Goal: Transaction & Acquisition: Purchase product/service

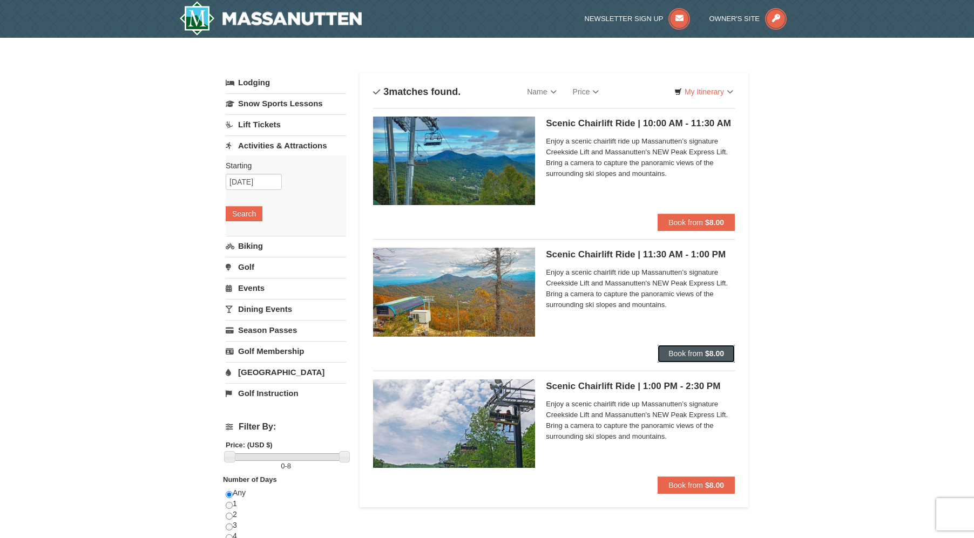
click at [700, 352] on span "Book from" at bounding box center [685, 353] width 35 height 9
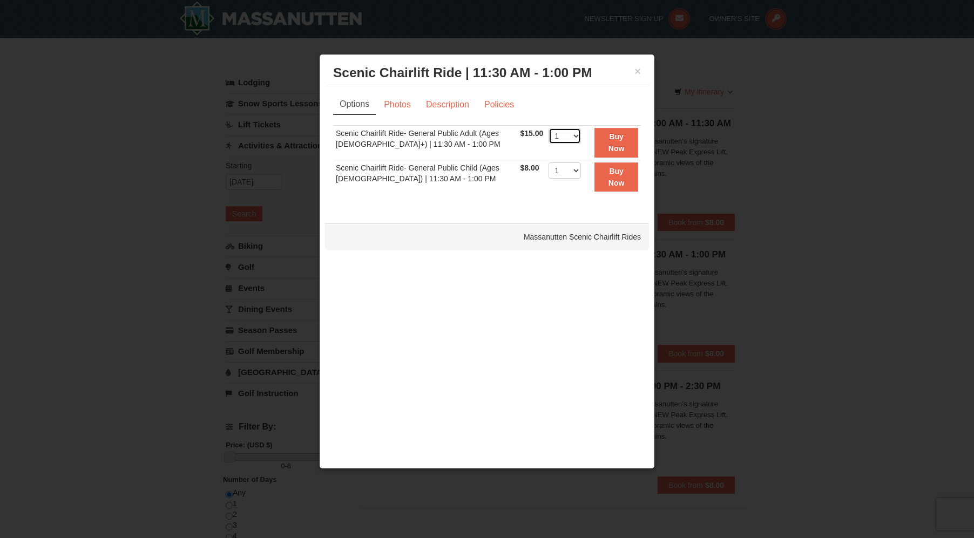
click at [568, 132] on select "1 2 3 4 5 6 7 8 9 10 11 12 13 14 15 16 17 18 19 20 21 22" at bounding box center [564, 136] width 32 height 16
select select "2"
click at [548, 128] on select "1 2 3 4 5 6 7 8 9 10 11 12 13 14 15 16 17 18 19 20 21 22" at bounding box center [564, 136] width 32 height 16
click at [402, 100] on link "Photos" at bounding box center [397, 104] width 41 height 21
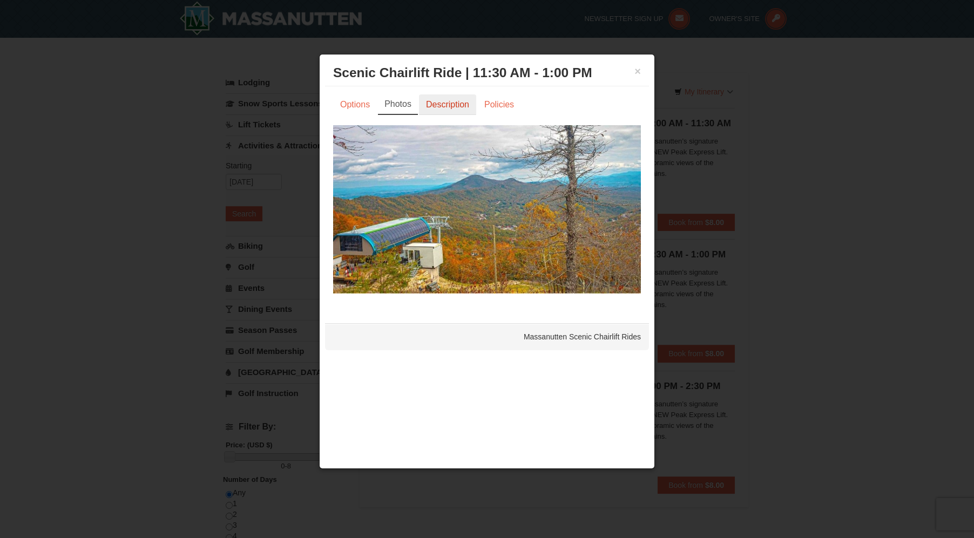
click at [448, 104] on link "Description" at bounding box center [447, 104] width 57 height 21
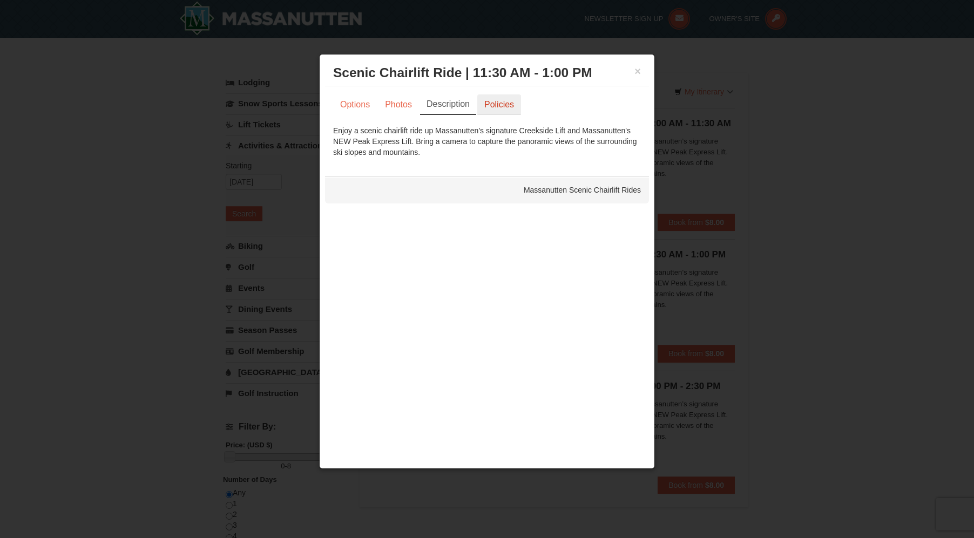
click at [491, 100] on link "Policies" at bounding box center [499, 104] width 44 height 21
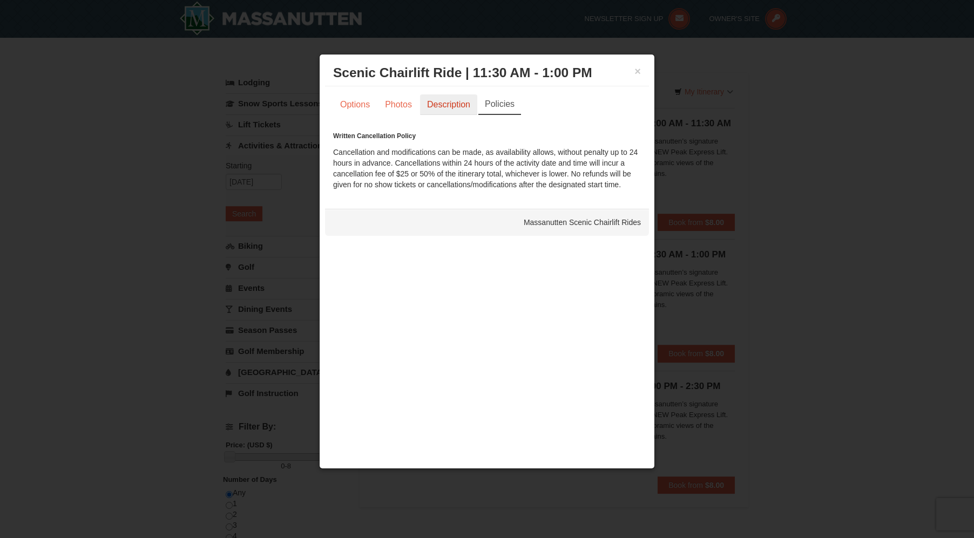
click at [445, 103] on link "Description" at bounding box center [448, 104] width 57 height 21
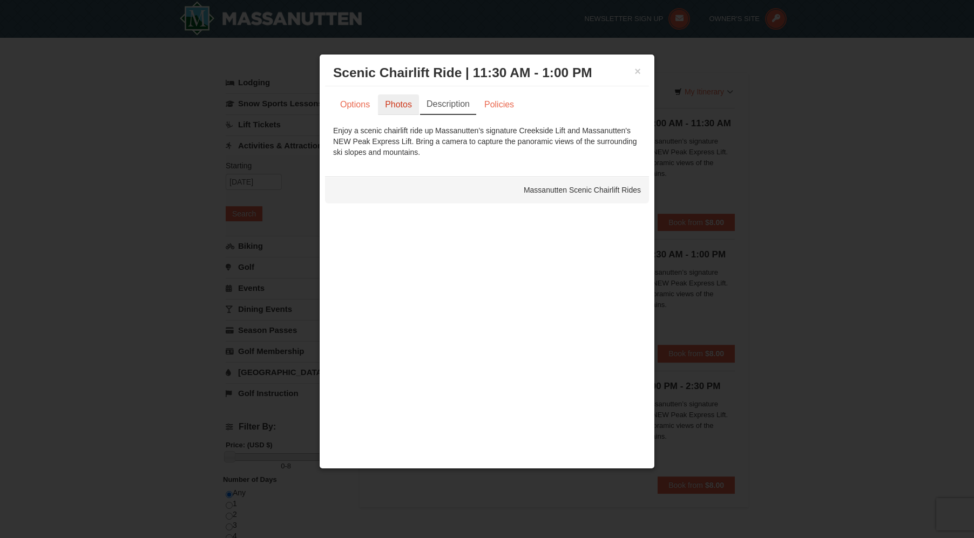
click at [383, 103] on link "Photos" at bounding box center [398, 104] width 41 height 21
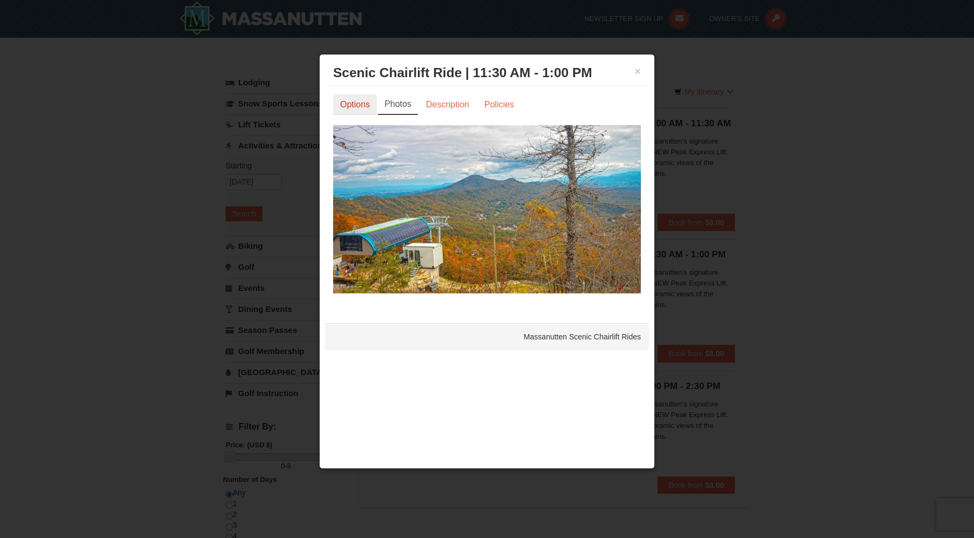
click at [352, 102] on link "Options" at bounding box center [355, 104] width 44 height 21
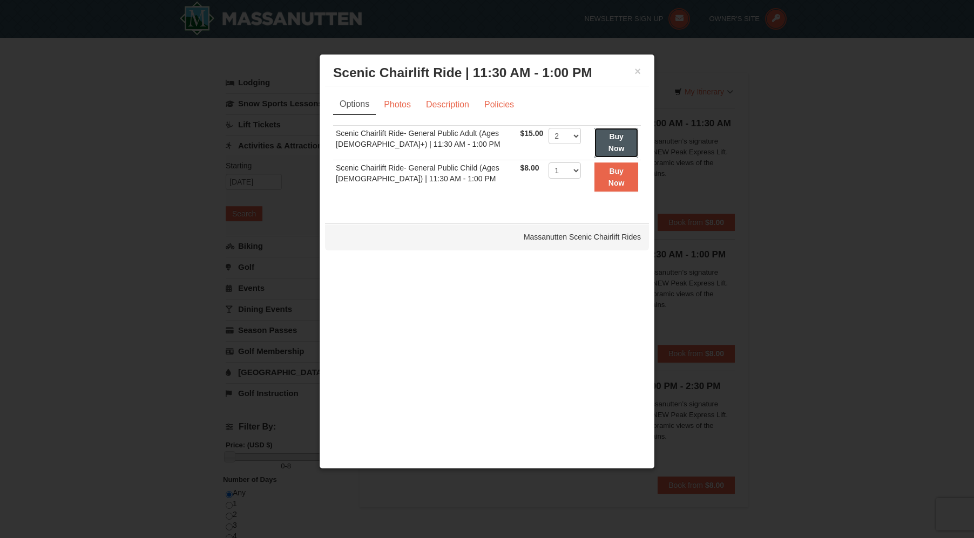
click at [623, 144] on button "Buy Now" at bounding box center [616, 143] width 44 height 30
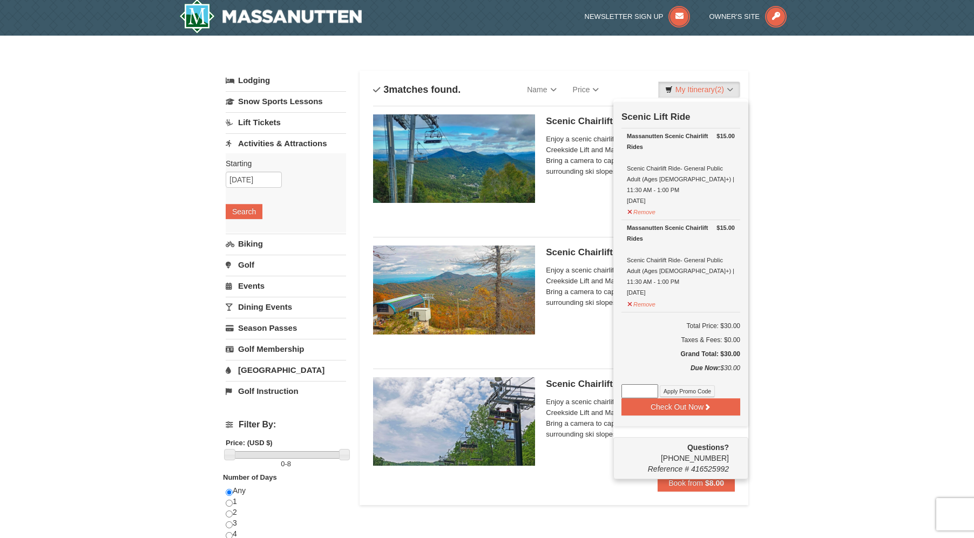
scroll to position [3, 0]
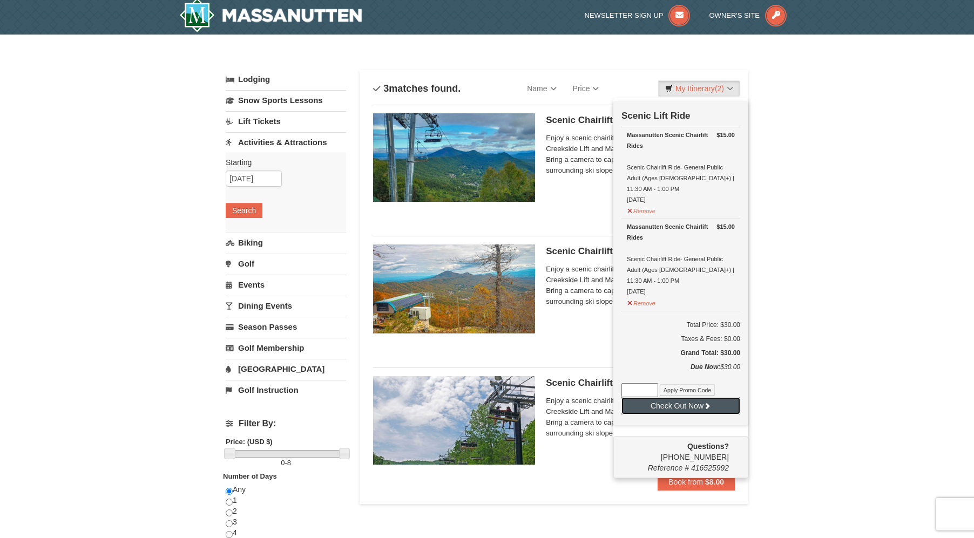
click at [681, 397] on button "Check Out Now" at bounding box center [680, 405] width 119 height 17
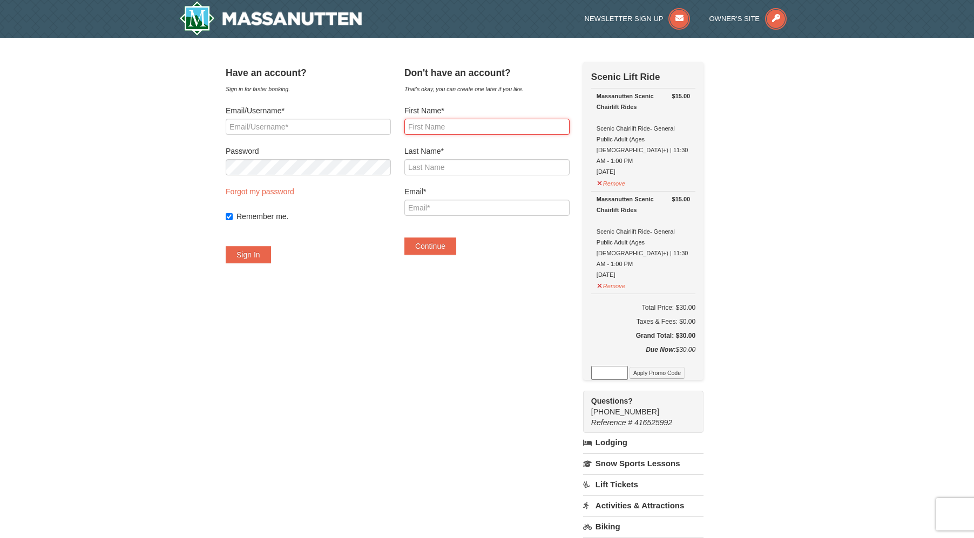
click at [505, 128] on input "First Name*" at bounding box center [486, 127] width 165 height 16
type input "Christine"
type input "[PERSON_NAME]"
type input "kaloudis.christine@gmail.com"
click at [452, 245] on button "Continue" at bounding box center [430, 246] width 52 height 17
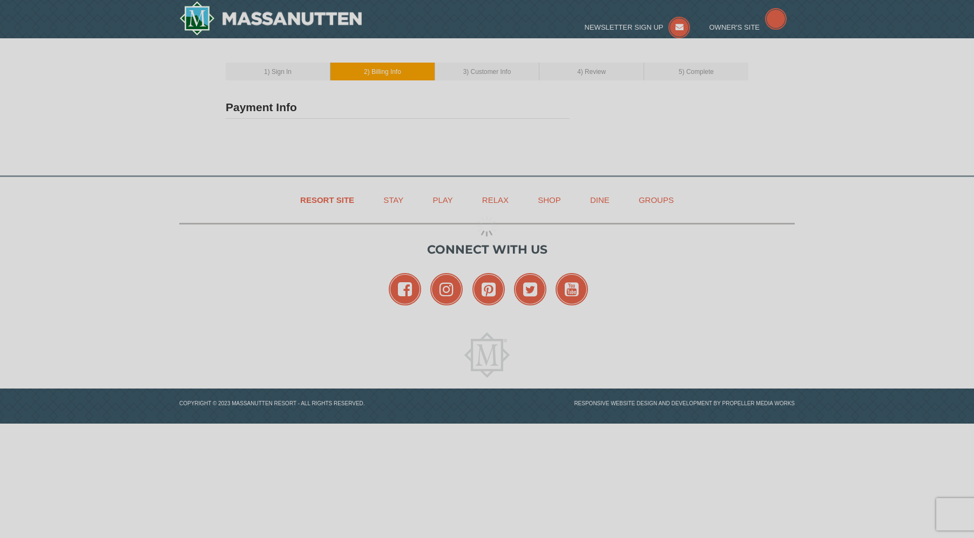
type input "Christine Jimenez"
type input "kaloudis.christine@gmail.com"
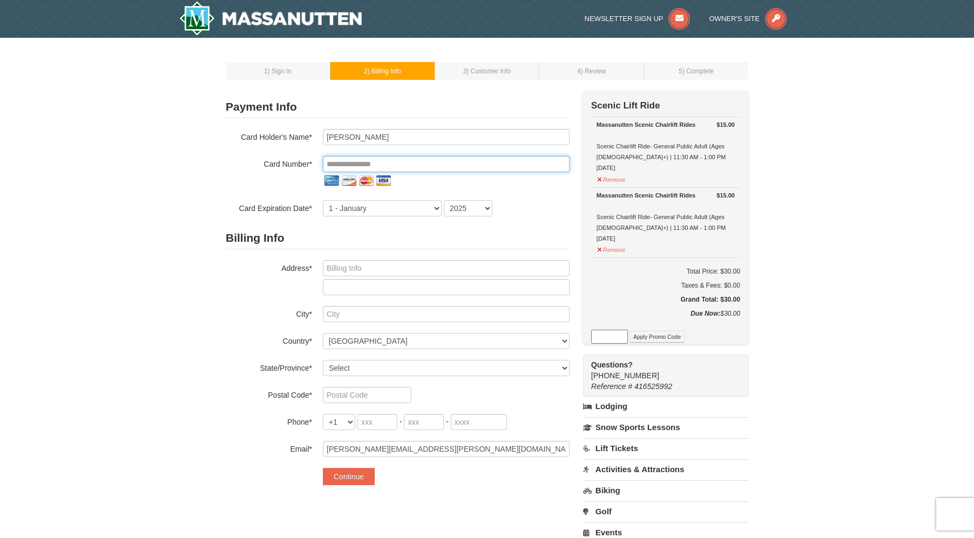
click at [349, 159] on input "tel" at bounding box center [446, 164] width 247 height 16
type input "**********"
select select "5"
select select "2028"
click at [363, 265] on input "text" at bounding box center [446, 268] width 247 height 16
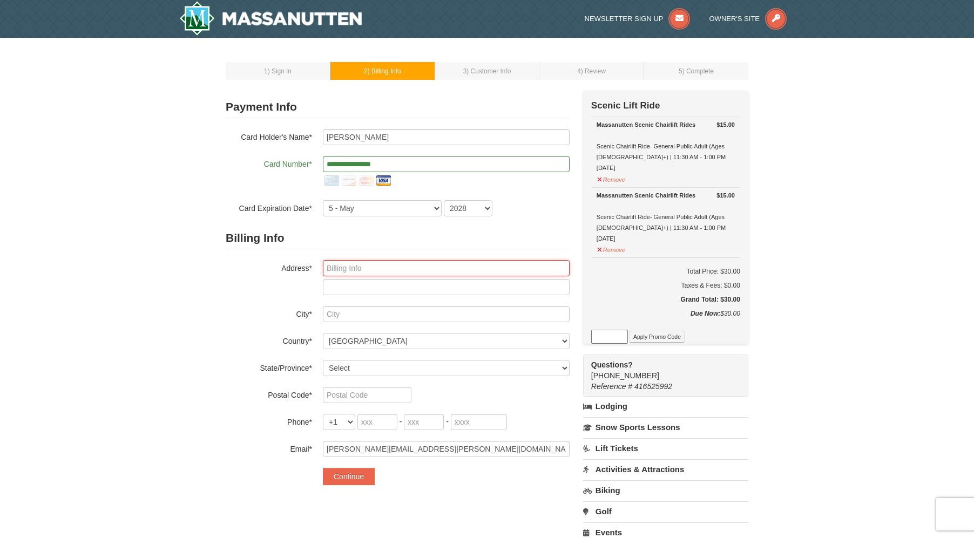
type input "12105 Fort Craig Drive"
type input "Woodbridge"
select select "VA"
type input "22192"
type input "571"
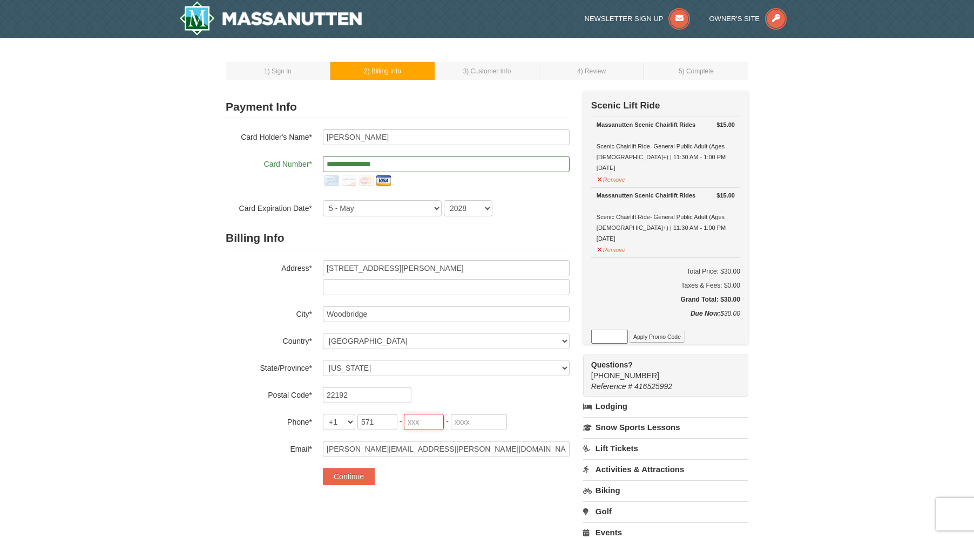
type input "334"
type input "7096"
click at [342, 477] on button "Continue" at bounding box center [349, 476] width 52 height 17
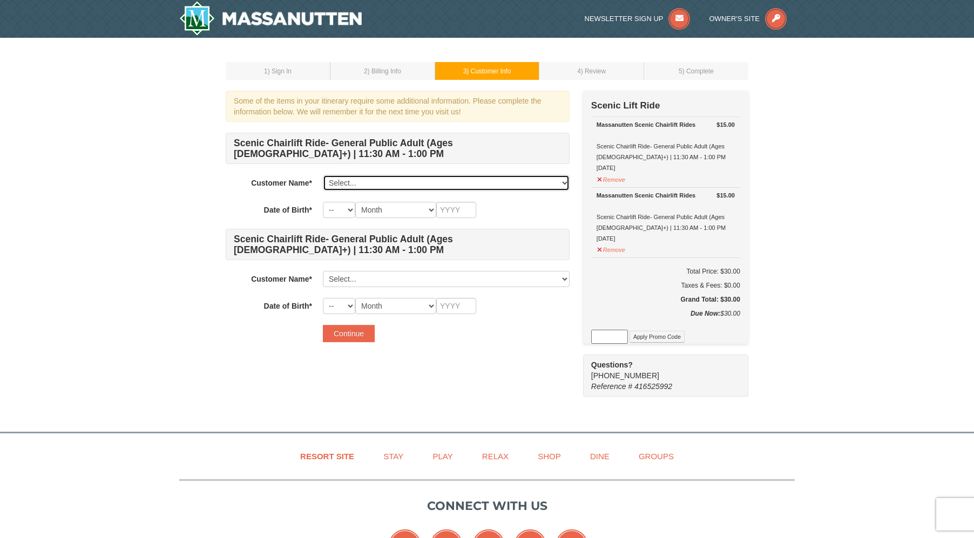
click at [382, 183] on select "Select... Christine Jimenez Add New..." at bounding box center [446, 183] width 247 height 16
select select "28349118"
click at [323, 175] on select "Select... Christine Jimenez Add New..." at bounding box center [446, 183] width 247 height 16
click at [330, 209] on select "-- 01 02 03 04 05 06 07 08 09 10 11 12 13 14 15 16 17 18 19 20 21 22 23 24 25 2…" at bounding box center [339, 210] width 32 height 16
select select "05"
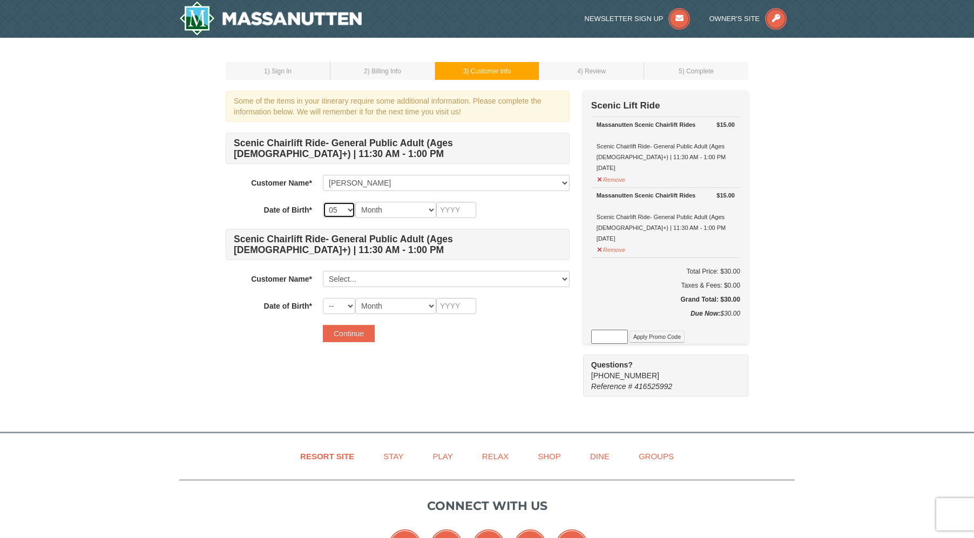
click at [323, 202] on select "-- 01 02 03 04 05 06 07 08 09 10 11 12 13 14 15 16 17 18 19 20 21 22 23 24 25 2…" at bounding box center [339, 210] width 32 height 16
click at [392, 206] on select "Month January February March April May June July August September October Novem…" at bounding box center [395, 210] width 81 height 16
click at [374, 209] on select "Month January February March April May June July August September October Novem…" at bounding box center [395, 210] width 81 height 16
select select "05"
click at [355, 202] on select "Month January February March April May June July August September October Novem…" at bounding box center [395, 210] width 81 height 16
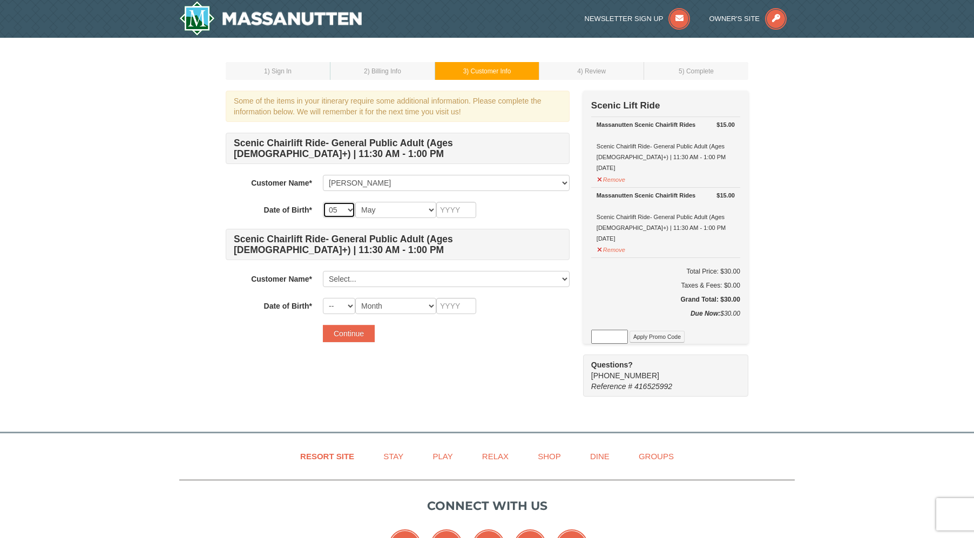
click at [344, 210] on select "-- 01 02 03 04 05 06 07 08 09 10 11 12 13 14 15 16 17 18 19 20 21 22 23 24 25 2…" at bounding box center [339, 210] width 32 height 16
select select "07"
click at [323, 202] on select "-- 01 02 03 04 05 06 07 08 09 10 11 12 13 14 15 16 17 18 19 20 21 22 23 24 25 2…" at bounding box center [339, 210] width 32 height 16
click at [459, 206] on input "text" at bounding box center [456, 210] width 40 height 16
type input "1991"
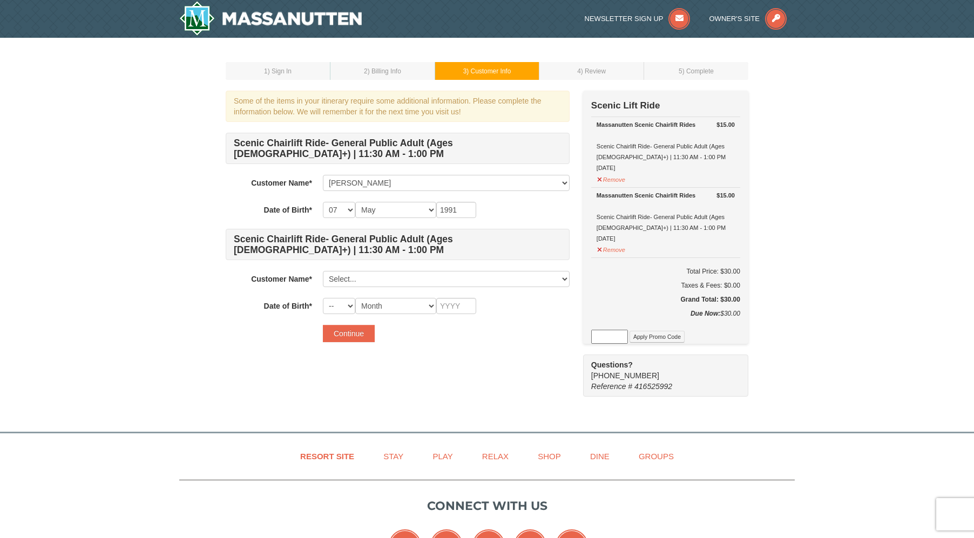
click at [505, 346] on div "Some of the items in your itinerary require some additional information. Please…" at bounding box center [398, 222] width 344 height 262
click at [349, 277] on select "Select... Christine Jimenez Add New..." at bounding box center [446, 279] width 247 height 16
click select "Select... Christine Jimenez Add New..." at bounding box center [446, 279] width 247 height 16
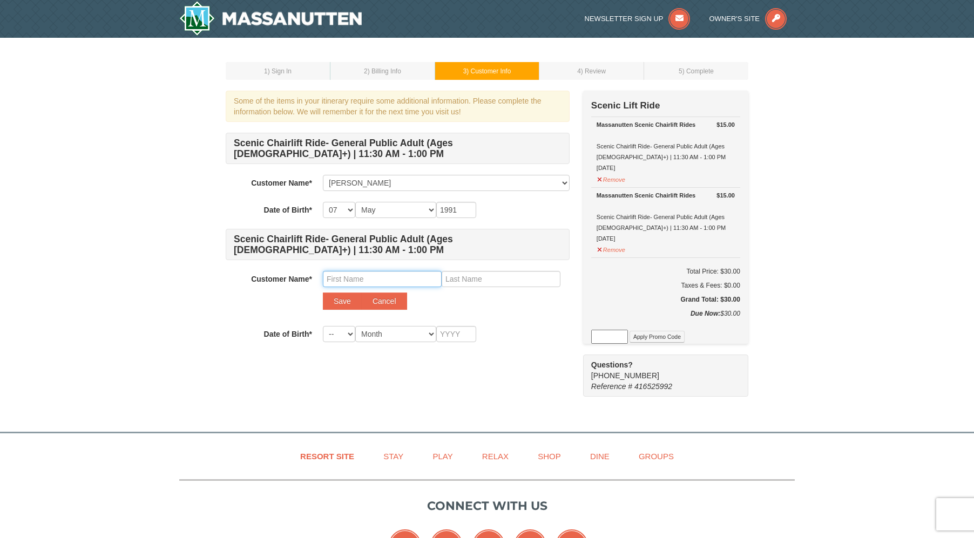
click at [337, 275] on input "text" at bounding box center [382, 279] width 119 height 16
type input "Melvin"
click at [497, 275] on input "text" at bounding box center [501, 279] width 119 height 16
type input "Jimenez"
click at [339, 334] on select "-- 01 02 03 04 05 06 07 08 09 10 11 12 13 14 15 16 17 18 19 20 21 22 23 24 25 2…" at bounding box center [339, 334] width 32 height 16
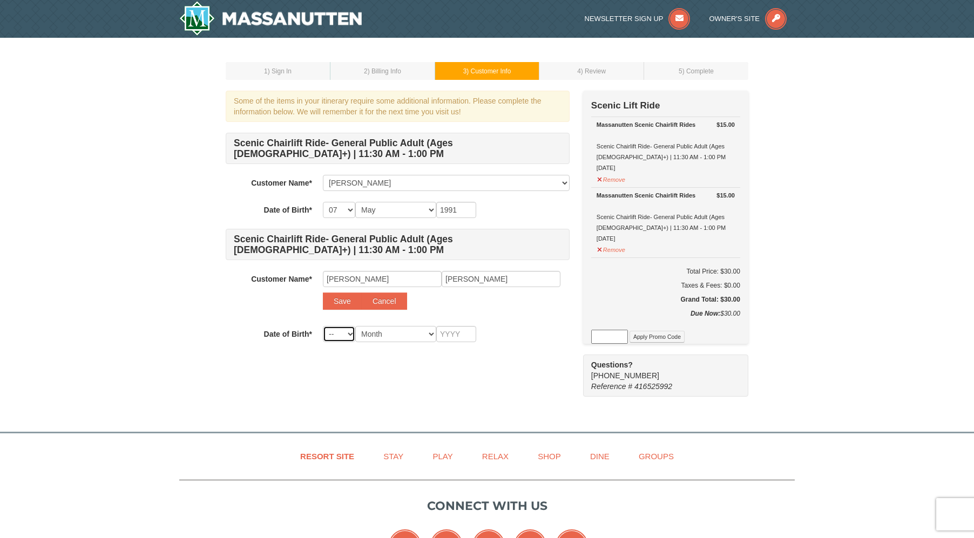
select select "03"
click at [323, 326] on select "-- 01 02 03 04 05 06 07 08 09 10 11 12 13 14 15 16 17 18 19 20 21 22 23 24 25 2…" at bounding box center [339, 334] width 32 height 16
click at [394, 334] on select "Month January February March April May June July August September October Novem…" at bounding box center [395, 334] width 81 height 16
select select "05"
click at [355, 326] on select "Month January February March April May June July August September October Novem…" at bounding box center [395, 334] width 81 height 16
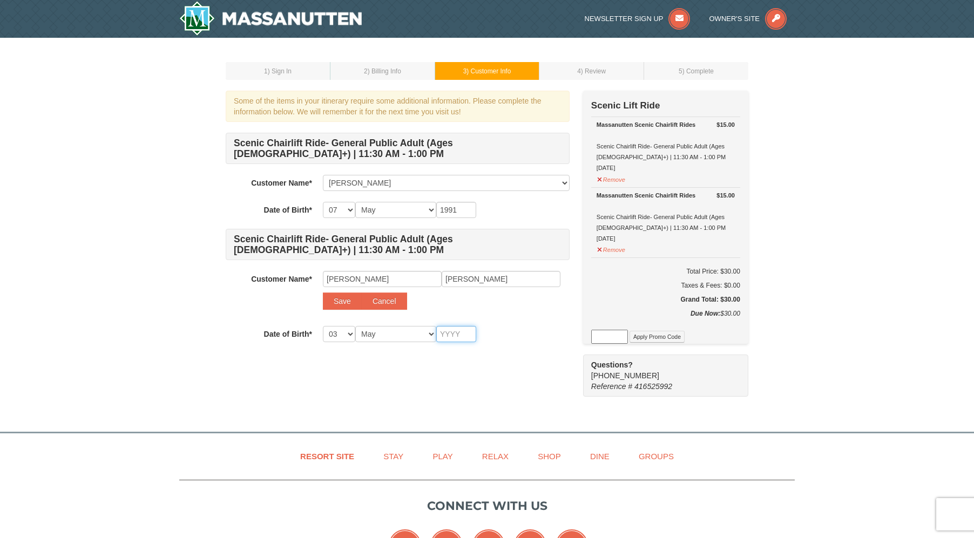
click at [460, 333] on input "text" at bounding box center [456, 334] width 40 height 16
type input "1989"
click at [505, 392] on div "Some of the items in your itinerary require some additional information. Please…" at bounding box center [487, 244] width 523 height 306
click at [340, 302] on button "Save" at bounding box center [342, 301] width 39 height 17
select select
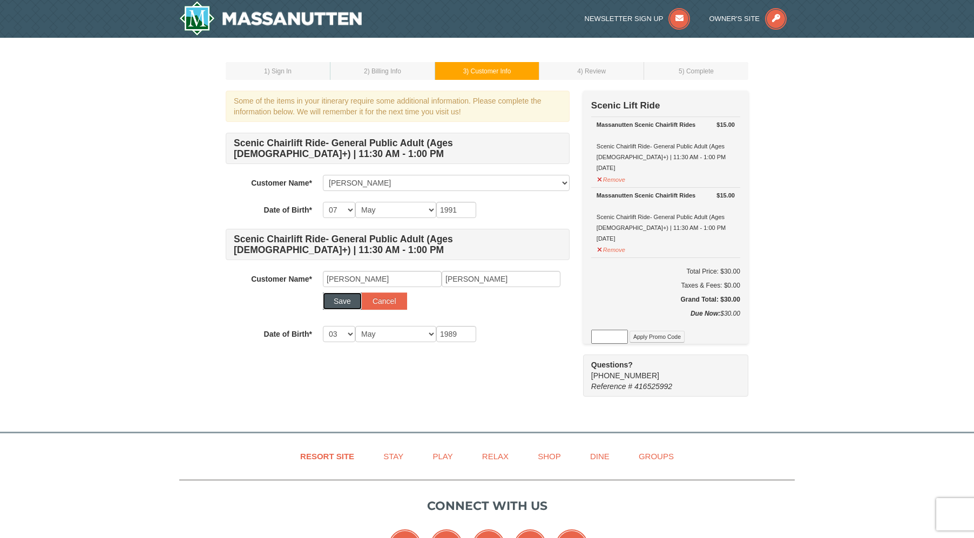
select select
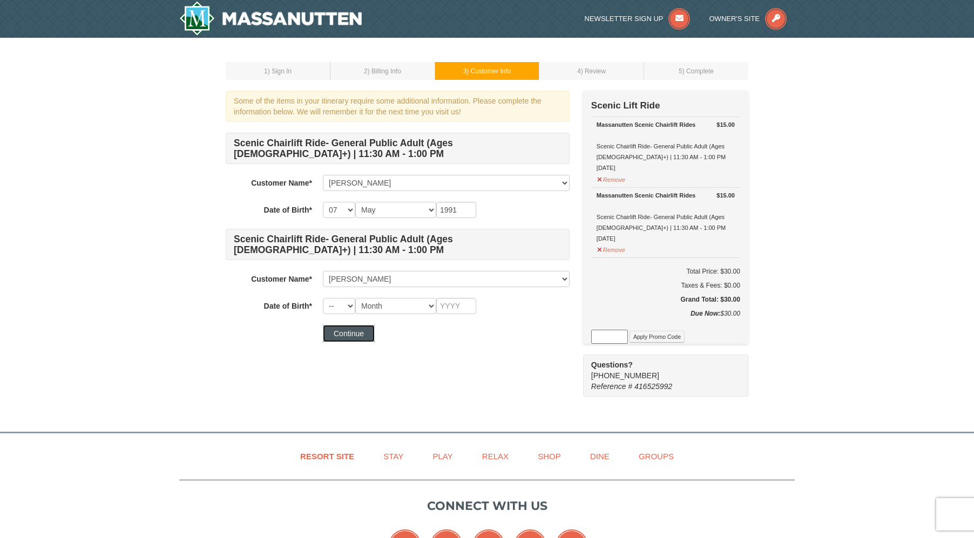
click at [357, 337] on button "Continue" at bounding box center [349, 333] width 52 height 17
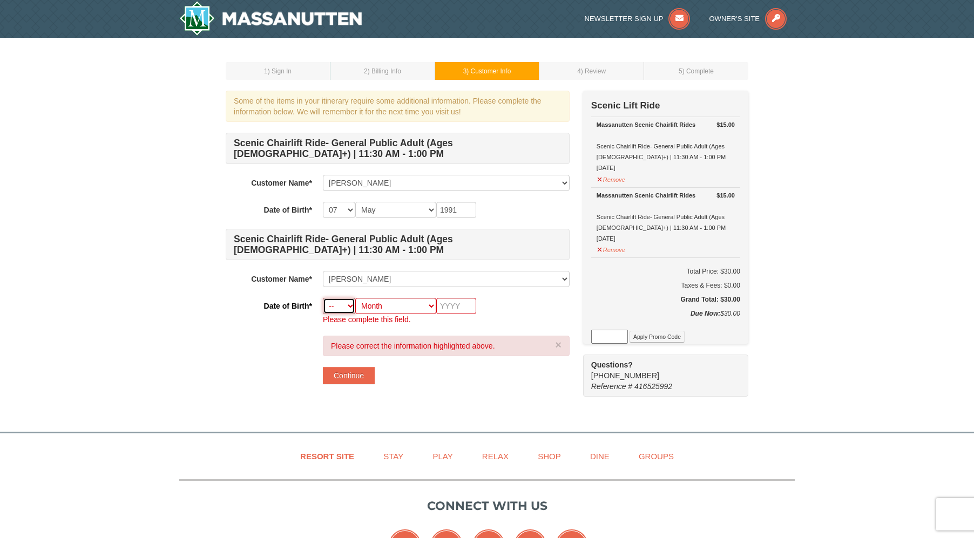
click at [340, 308] on select "-- 01 02 03 04 05 06 07 08 09 10 11 12 13 14 15 16 17 18 19 20 21 22 23 24 25 2…" at bounding box center [339, 306] width 32 height 16
select select "03"
click at [323, 298] on select "-- 01 02 03 04 05 06 07 08 09 10 11 12 13 14 15 16 17 18 19 20 21 22 23 24 25 2…" at bounding box center [339, 306] width 32 height 16
click at [390, 306] on select "Month January February March April May June July August September October Novem…" at bounding box center [395, 306] width 81 height 16
select select "05"
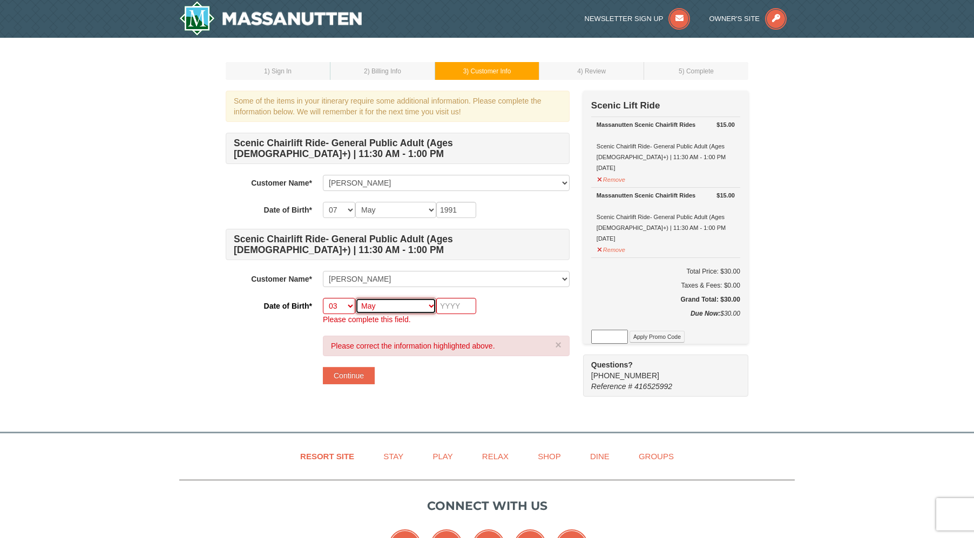
click at [355, 298] on select "Month January February March April May June July August September October Novem…" at bounding box center [395, 306] width 81 height 16
click at [459, 306] on input "text" at bounding box center [456, 306] width 40 height 16
type input "1989"
click at [351, 375] on button "Continue" at bounding box center [349, 375] width 52 height 17
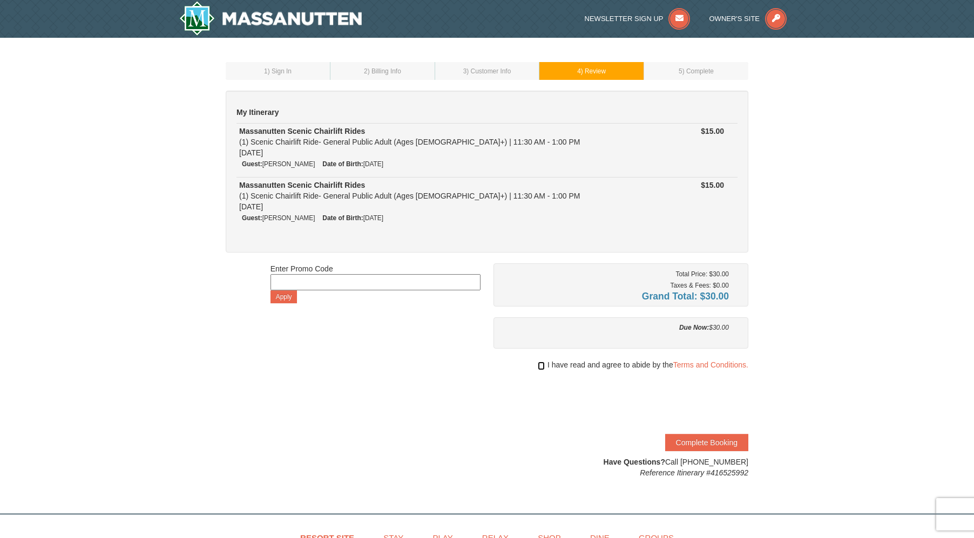
click at [538, 367] on input "checkbox" at bounding box center [541, 366] width 7 height 9
checkbox input "true"
click at [709, 438] on button "Complete Booking" at bounding box center [706, 442] width 83 height 17
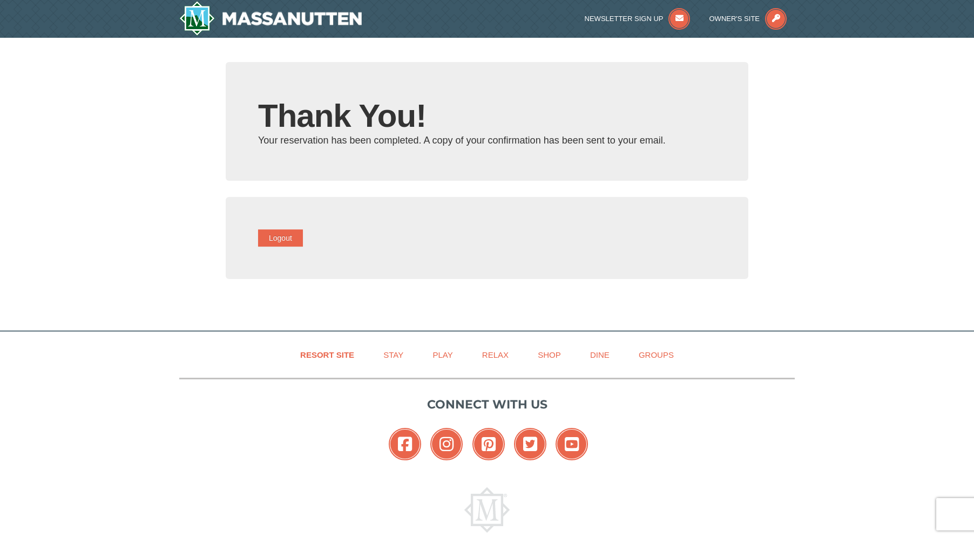
type input "kaloudis.christine@gmail.com"
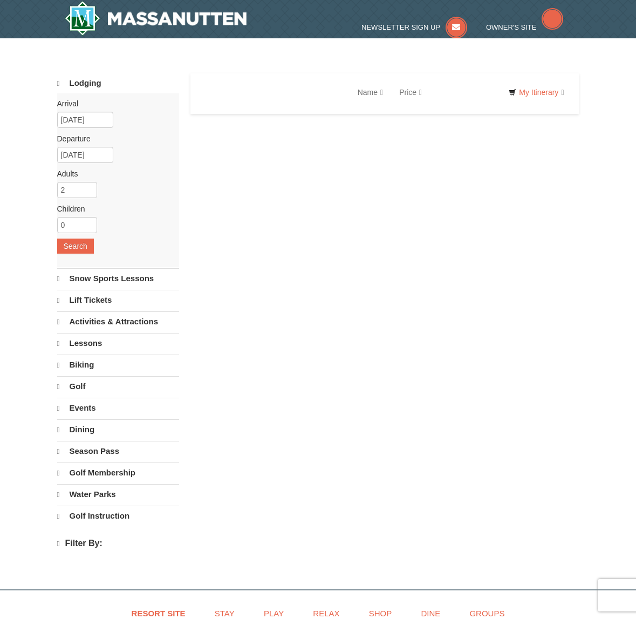
select select "10"
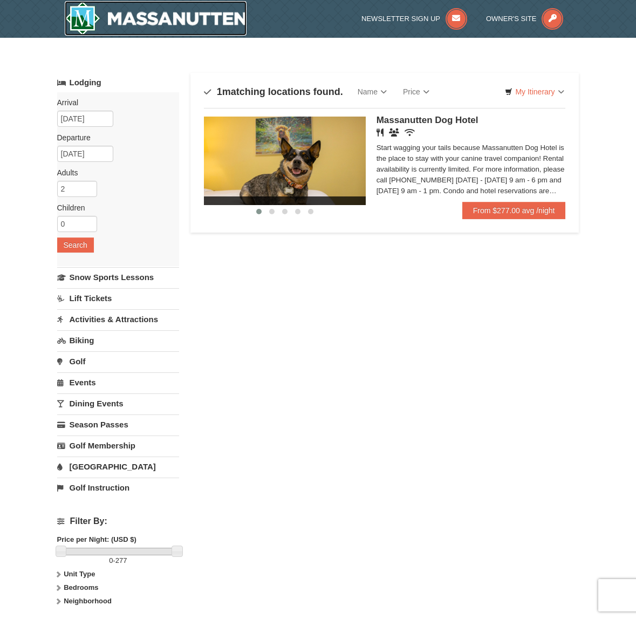
click at [178, 24] on img at bounding box center [156, 18] width 182 height 35
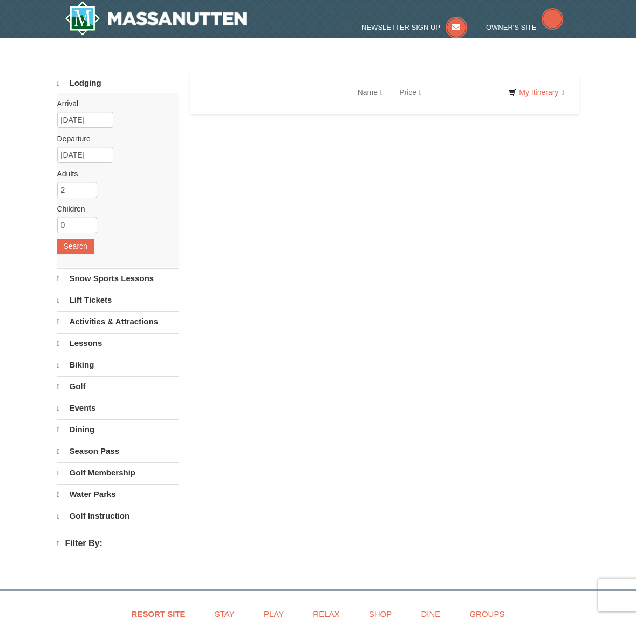
select select "10"
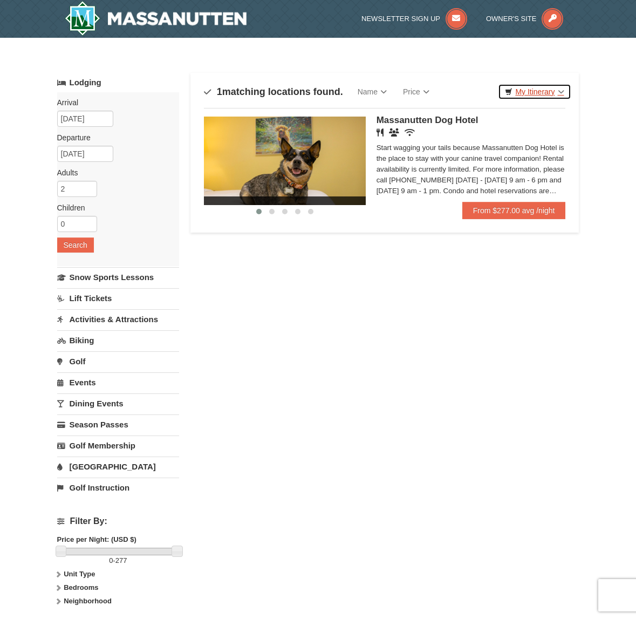
click at [554, 91] on link "My Itinerary" at bounding box center [534, 92] width 73 height 16
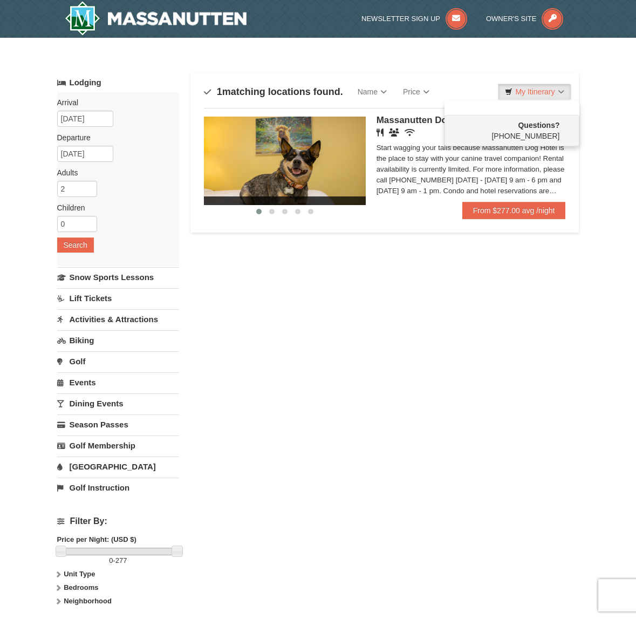
click at [255, 92] on h4 "1 matching locations found." at bounding box center [273, 91] width 139 height 11
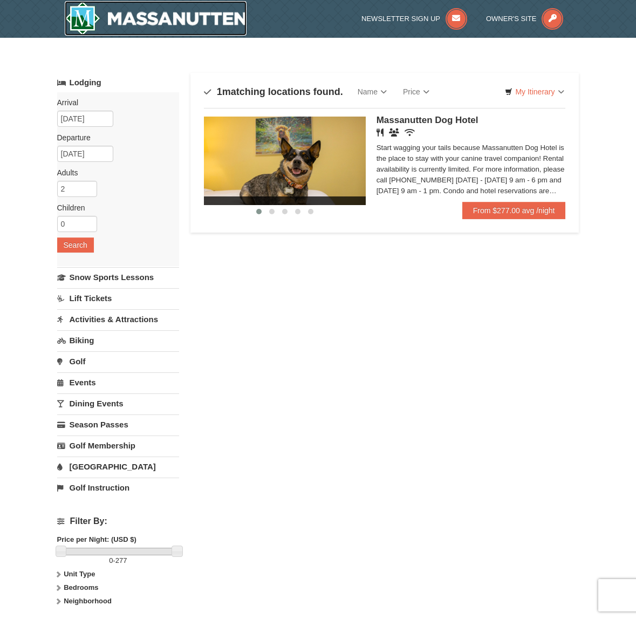
click at [109, 23] on img at bounding box center [156, 18] width 182 height 35
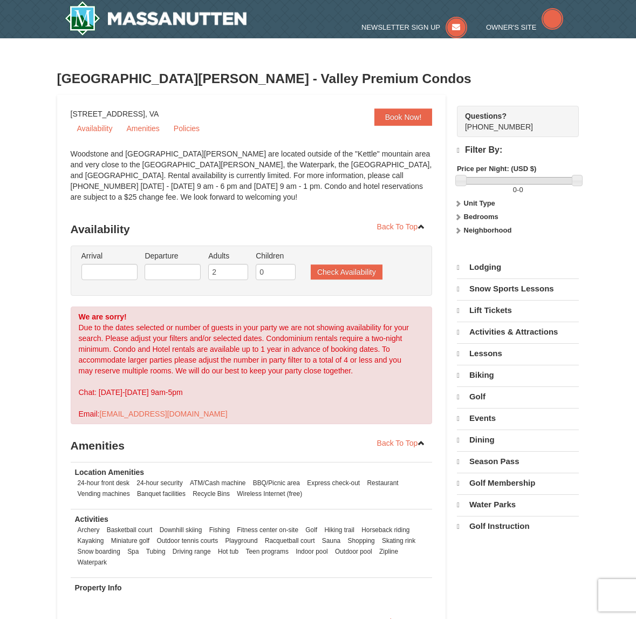
select select "10"
